Goal: Task Accomplishment & Management: Manage account settings

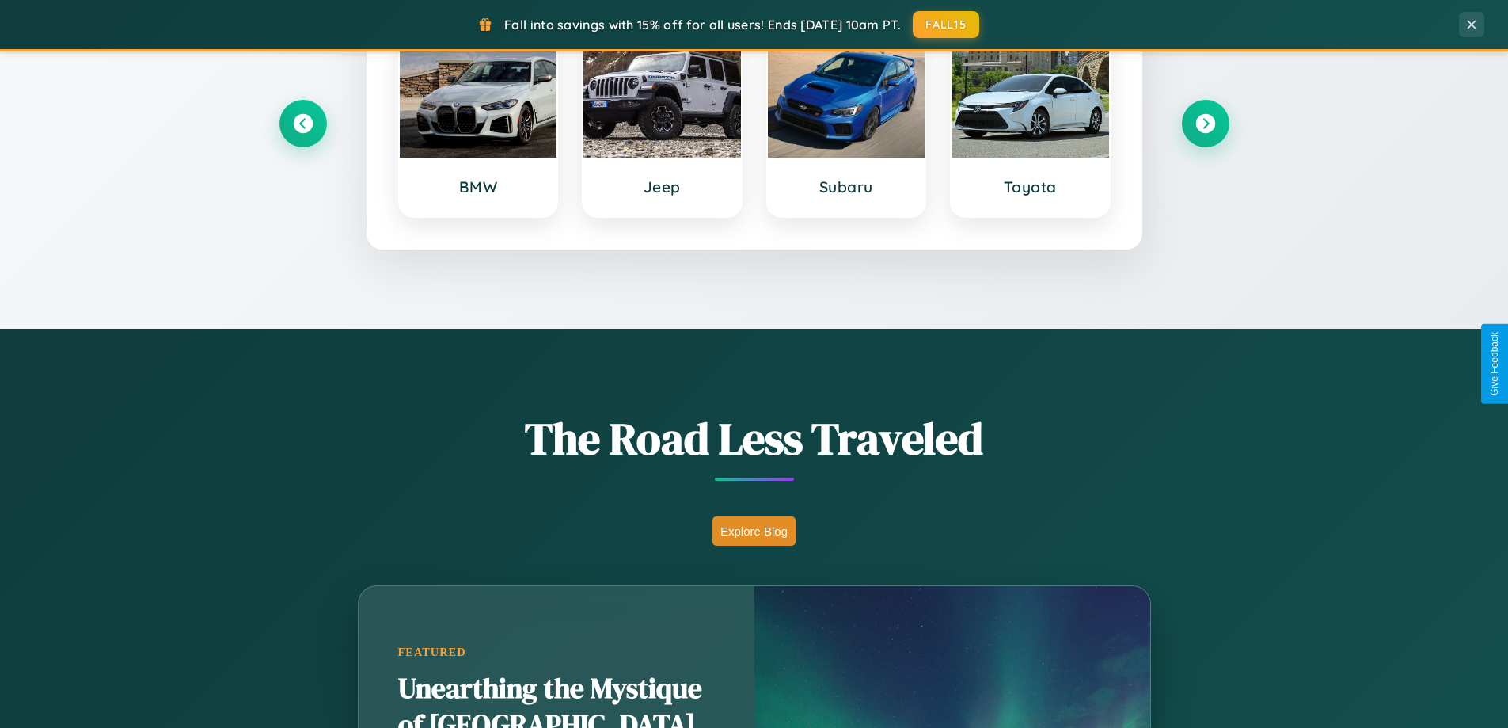
scroll to position [1090, 0]
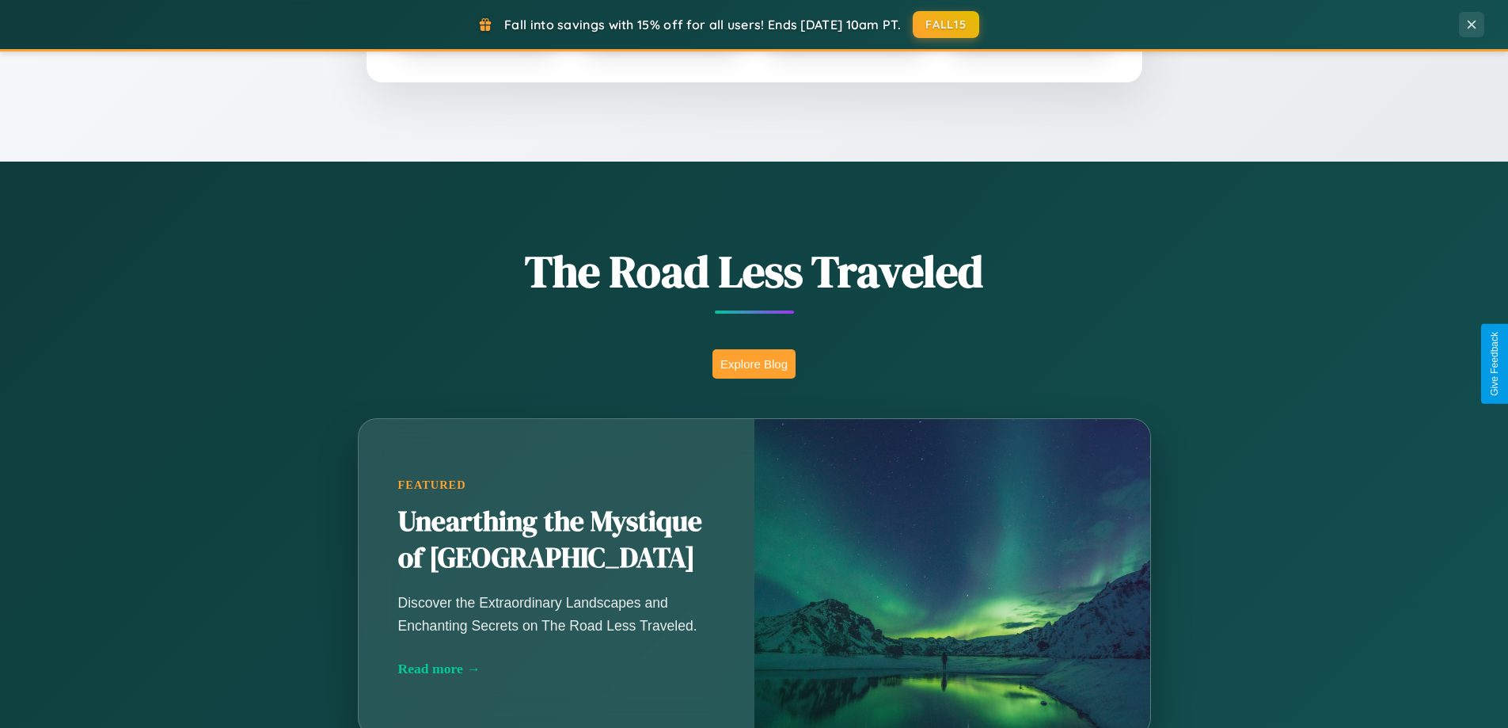
click at [754, 363] on button "Explore Blog" at bounding box center [754, 363] width 83 height 29
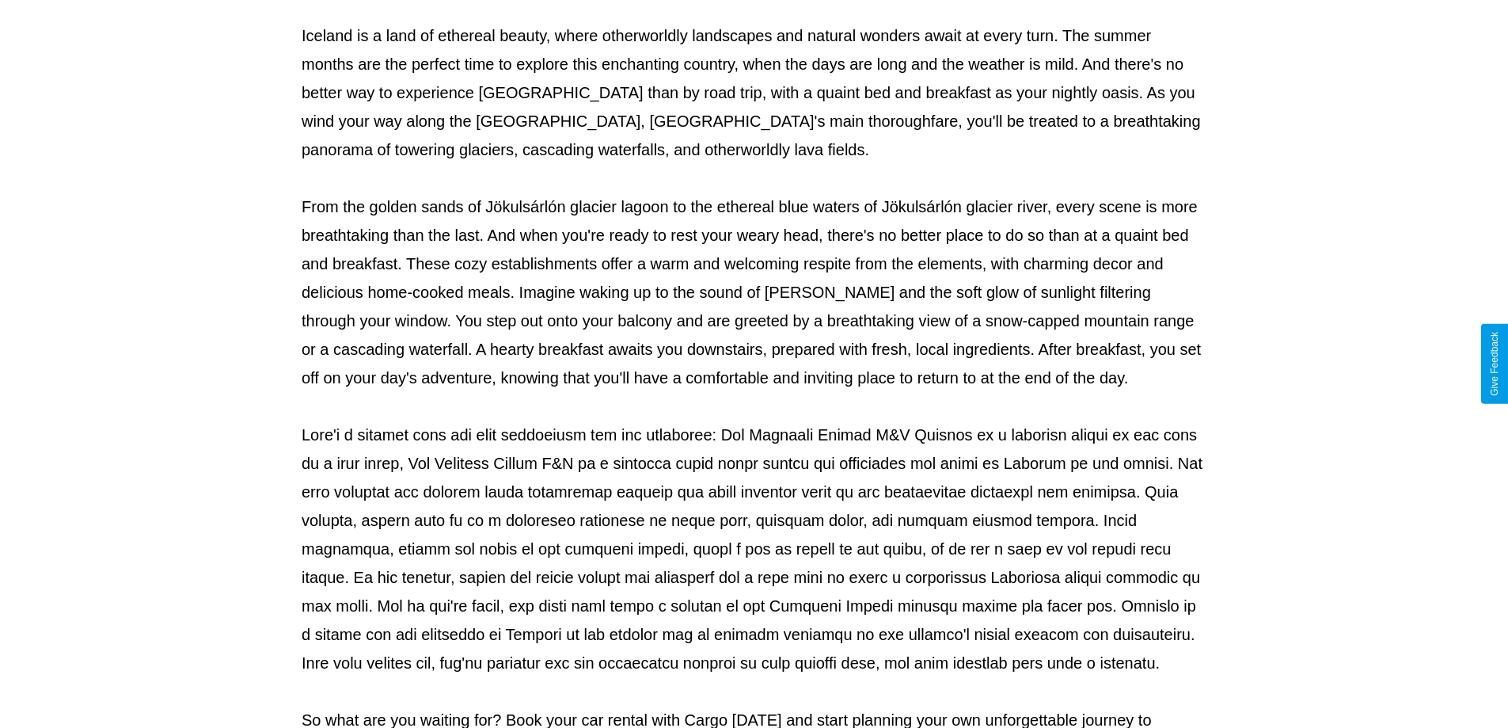
scroll to position [512, 0]
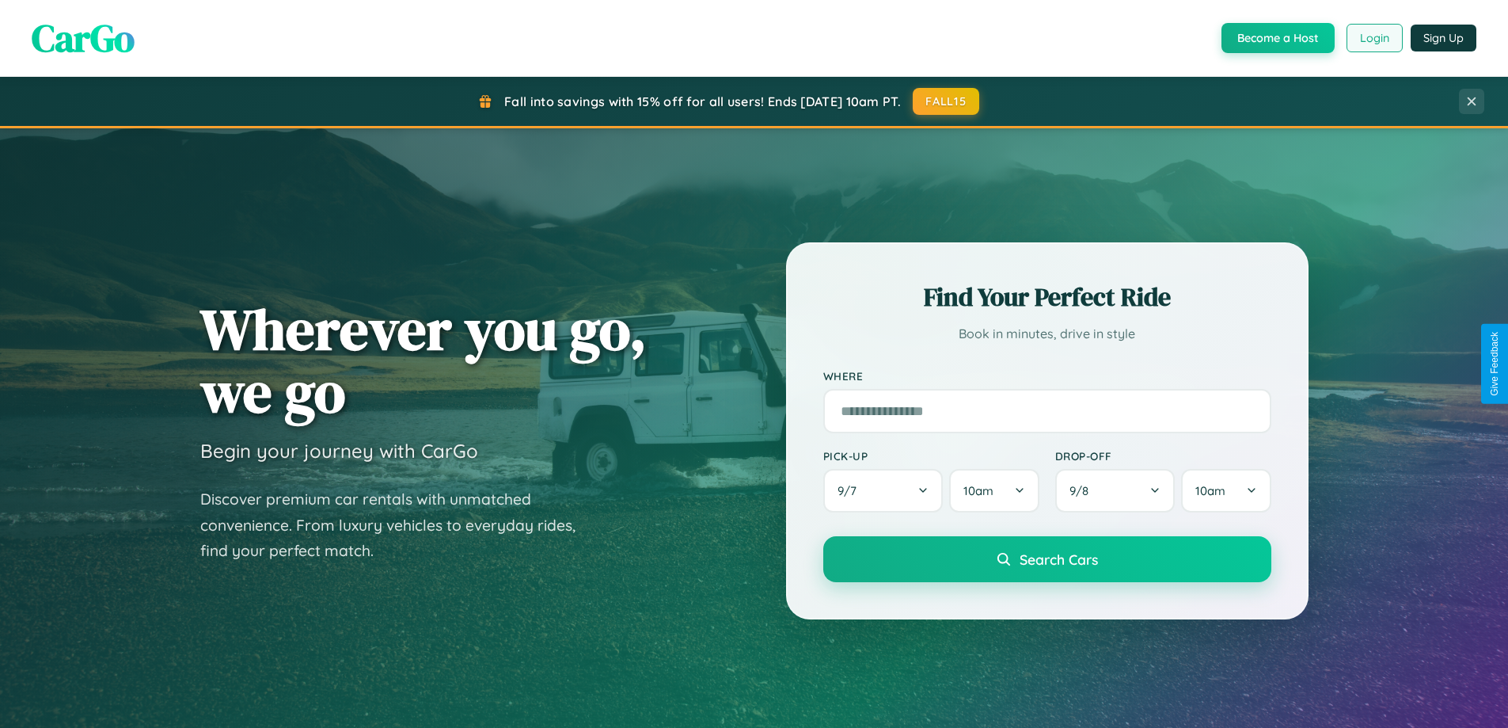
click at [1374, 38] on button "Login" at bounding box center [1375, 38] width 56 height 29
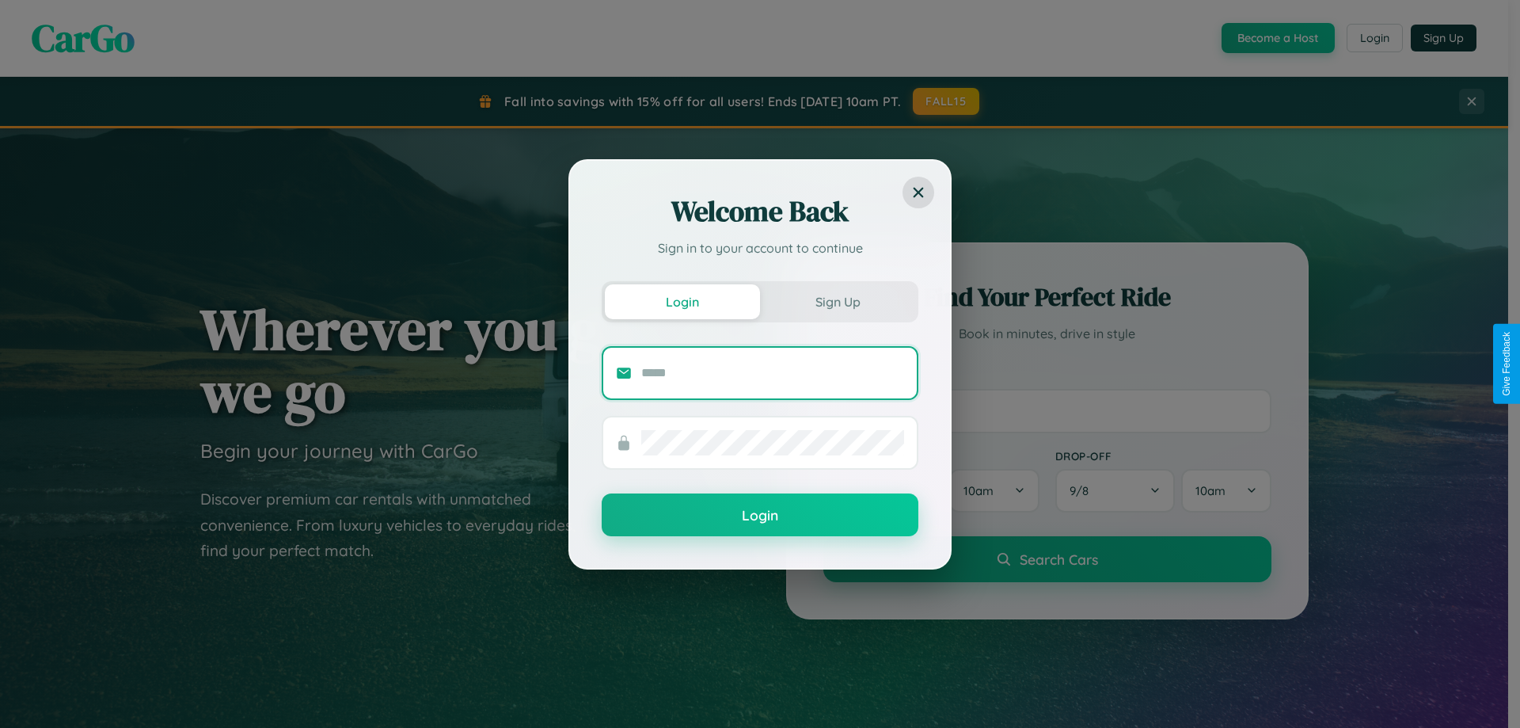
click at [773, 372] on input "text" at bounding box center [772, 372] width 263 height 25
type input "**********"
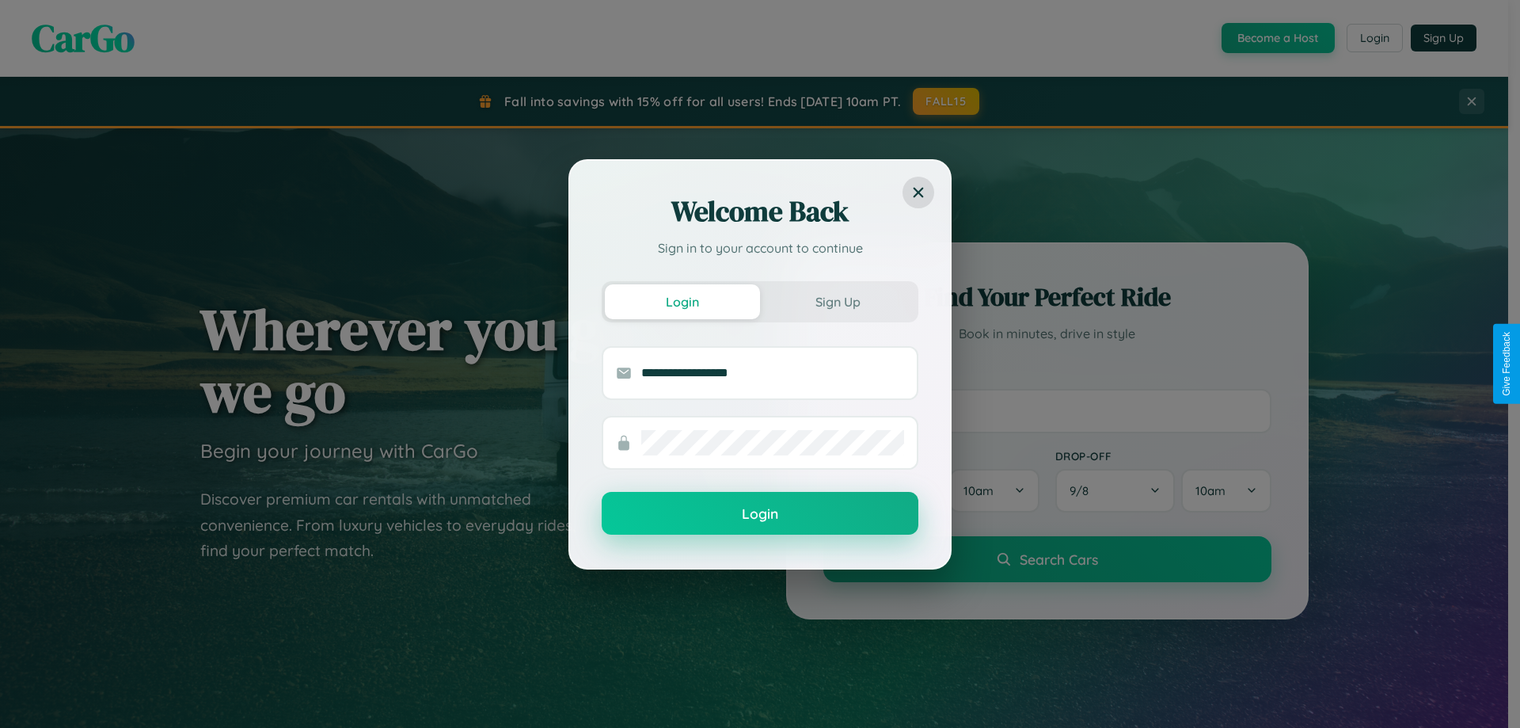
click at [760, 514] on button "Login" at bounding box center [760, 513] width 317 height 43
